Goal: Check status: Check status

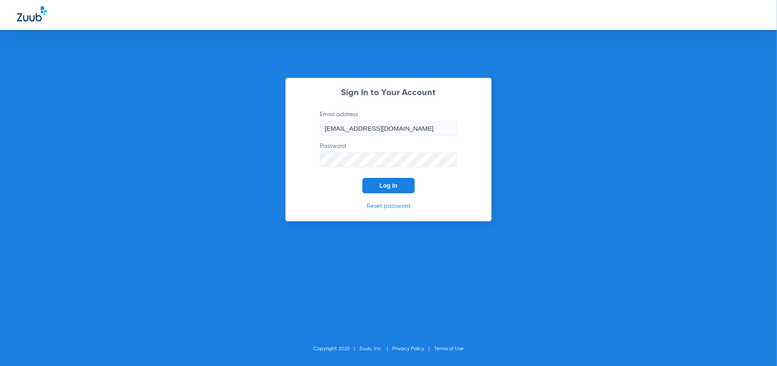
click at [392, 181] on button "Log In" at bounding box center [388, 185] width 52 height 15
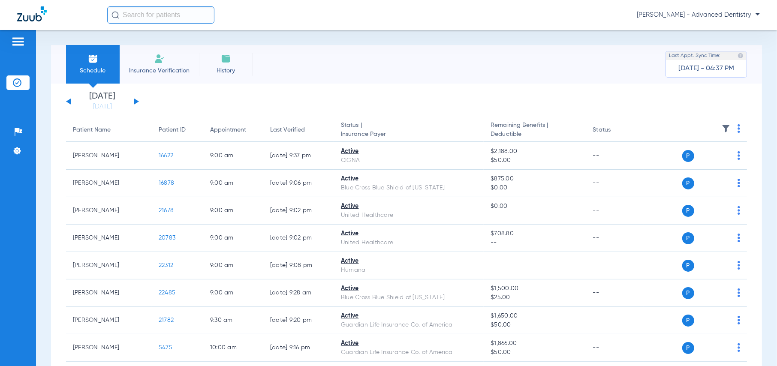
click at [135, 98] on div "[DATE] [DATE] [DATE] [DATE] [DATE] [DATE] [DATE] [DATE] [DATE] [DATE] [DATE] [D…" at bounding box center [102, 101] width 73 height 19
click at [136, 98] on div "[DATE] [DATE] [DATE] [DATE] [DATE] [DATE] [DATE] [DATE] [DATE] [DATE] [DATE] [D…" at bounding box center [102, 101] width 73 height 19
click at [136, 102] on button at bounding box center [136, 101] width 5 height 6
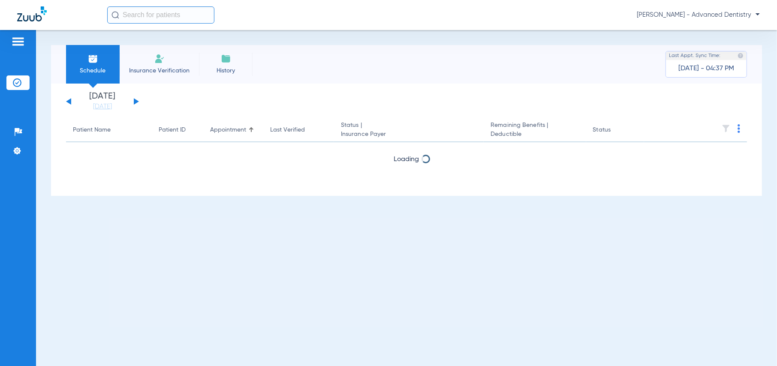
click at [136, 102] on button at bounding box center [136, 101] width 5 height 6
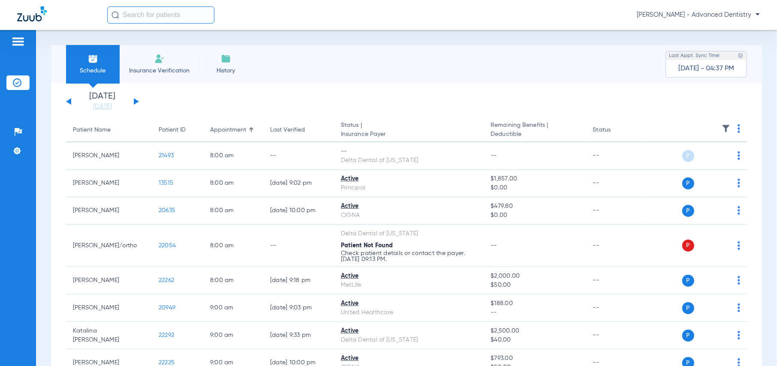
click at [136, 102] on button at bounding box center [136, 101] width 5 height 6
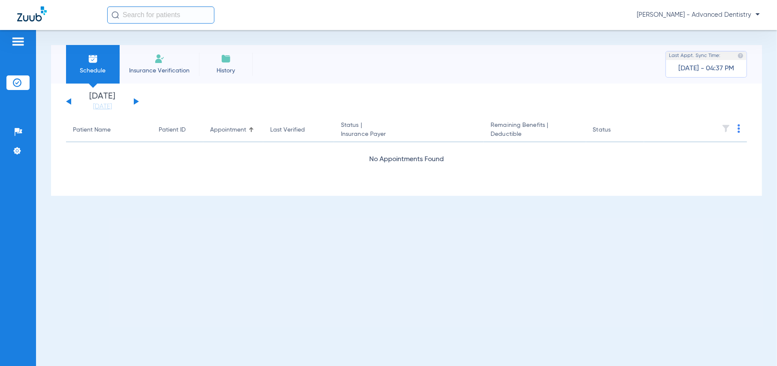
click at [136, 102] on button at bounding box center [136, 101] width 5 height 6
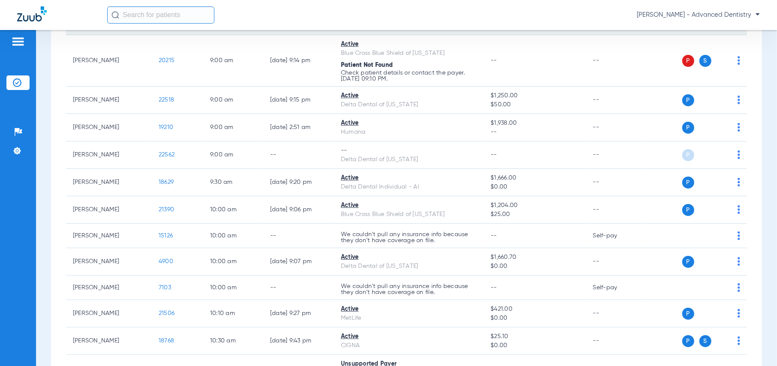
scroll to position [214, 0]
